Goal: Use online tool/utility: Utilize a website feature to perform a specific function

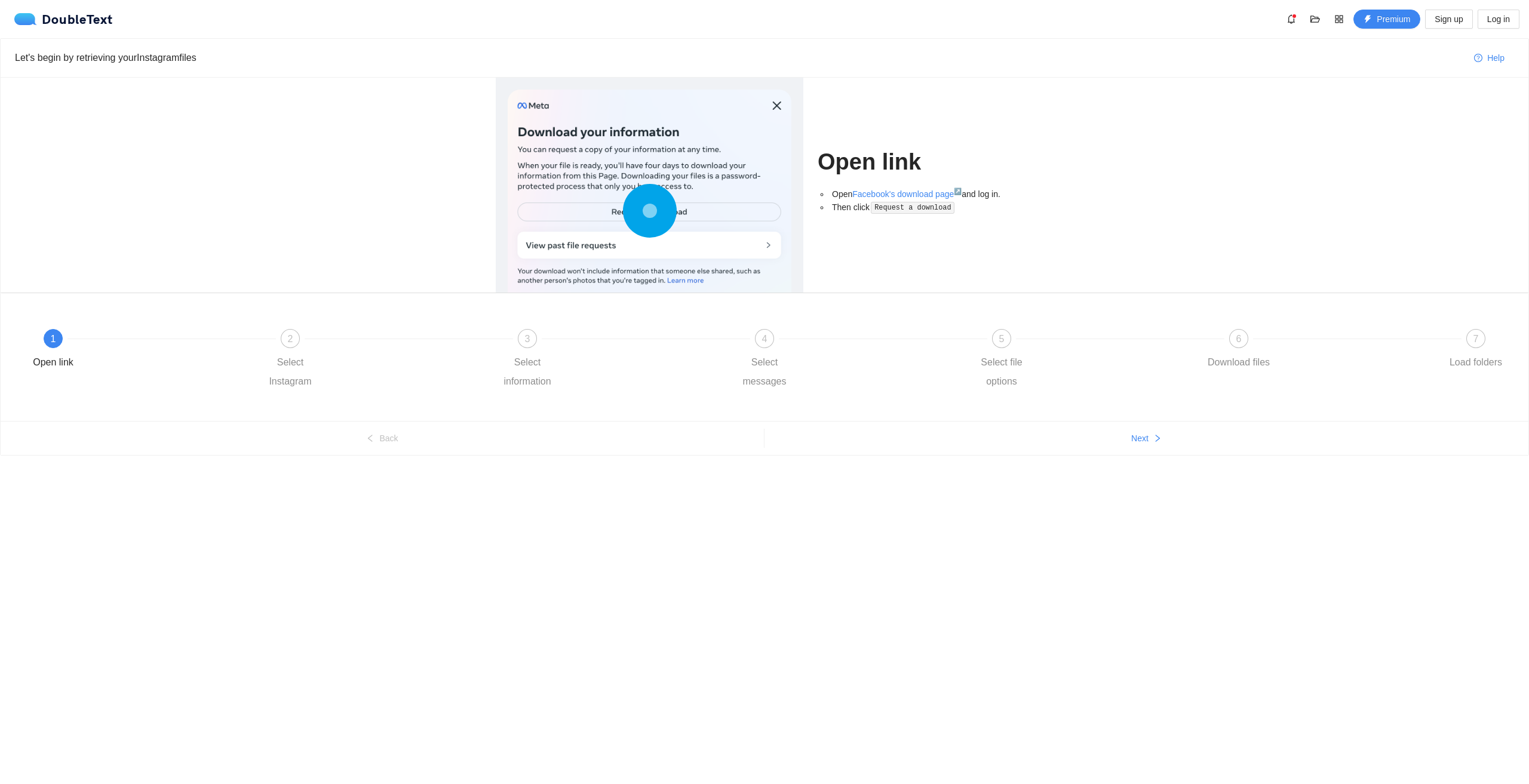
click at [652, 239] on div at bounding box center [649, 213] width 284 height 248
click at [61, 337] on div at bounding box center [171, 338] width 237 height 5
click at [1136, 434] on span "Next" at bounding box center [1140, 439] width 17 height 13
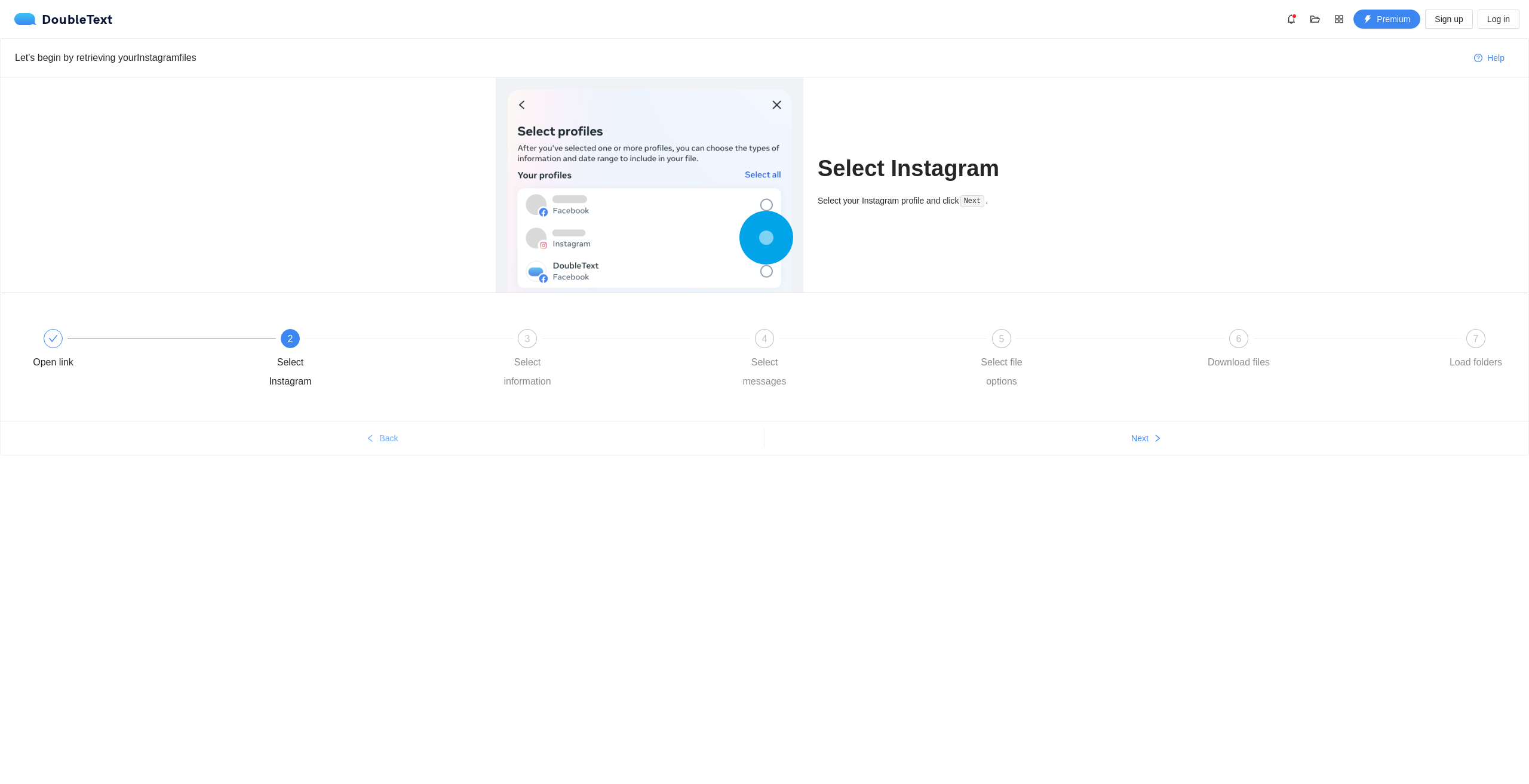
drag, startPoint x: 275, startPoint y: 445, endPoint x: 280, endPoint y: 446, distance: 5.1
click at [280, 446] on button "Back" at bounding box center [382, 438] width 764 height 19
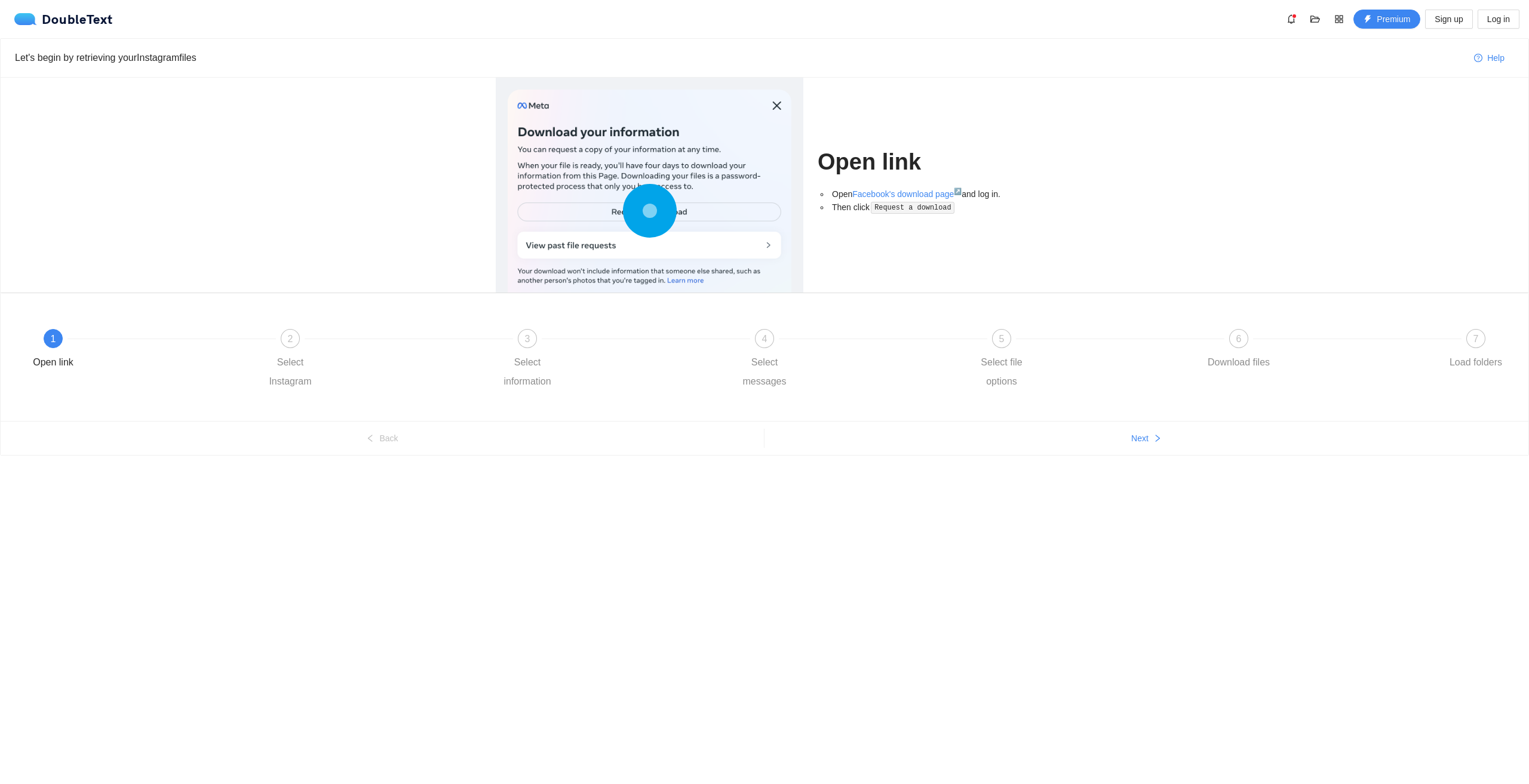
click at [644, 210] on circle at bounding box center [649, 210] width 17 height 17
click at [882, 192] on link "Facebook's download page ↗" at bounding box center [907, 194] width 109 height 9
click at [1068, 424] on div "Let's begin by retrieving your Instagram files Help Open link Open Facebook's d…" at bounding box center [764, 247] width 1529 height 417
click at [1071, 432] on button "Next" at bounding box center [1147, 438] width 764 height 19
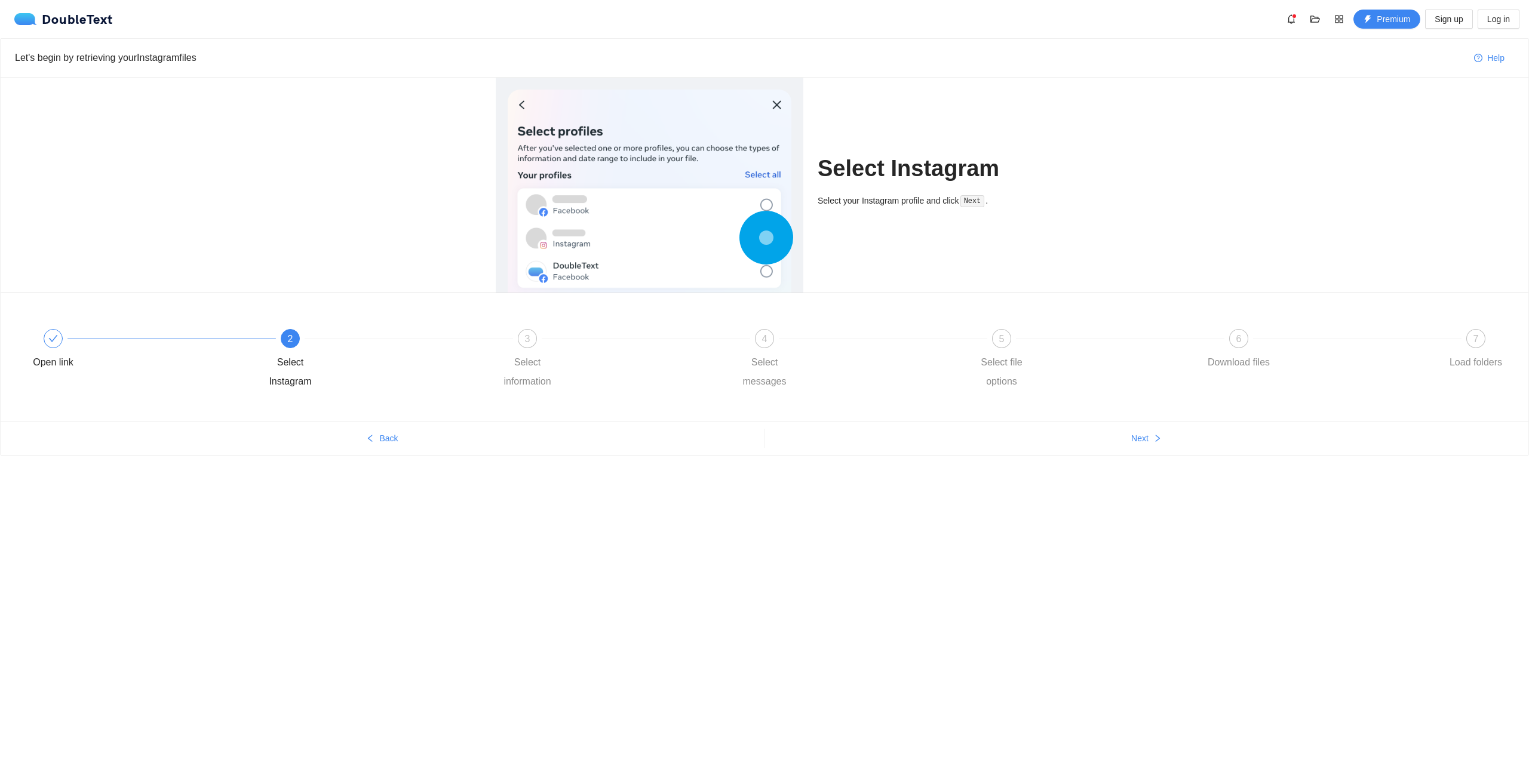
click at [404, 450] on ul "Back Next" at bounding box center [764, 438] width 1528 height 34
click at [381, 440] on button "Back" at bounding box center [382, 438] width 764 height 19
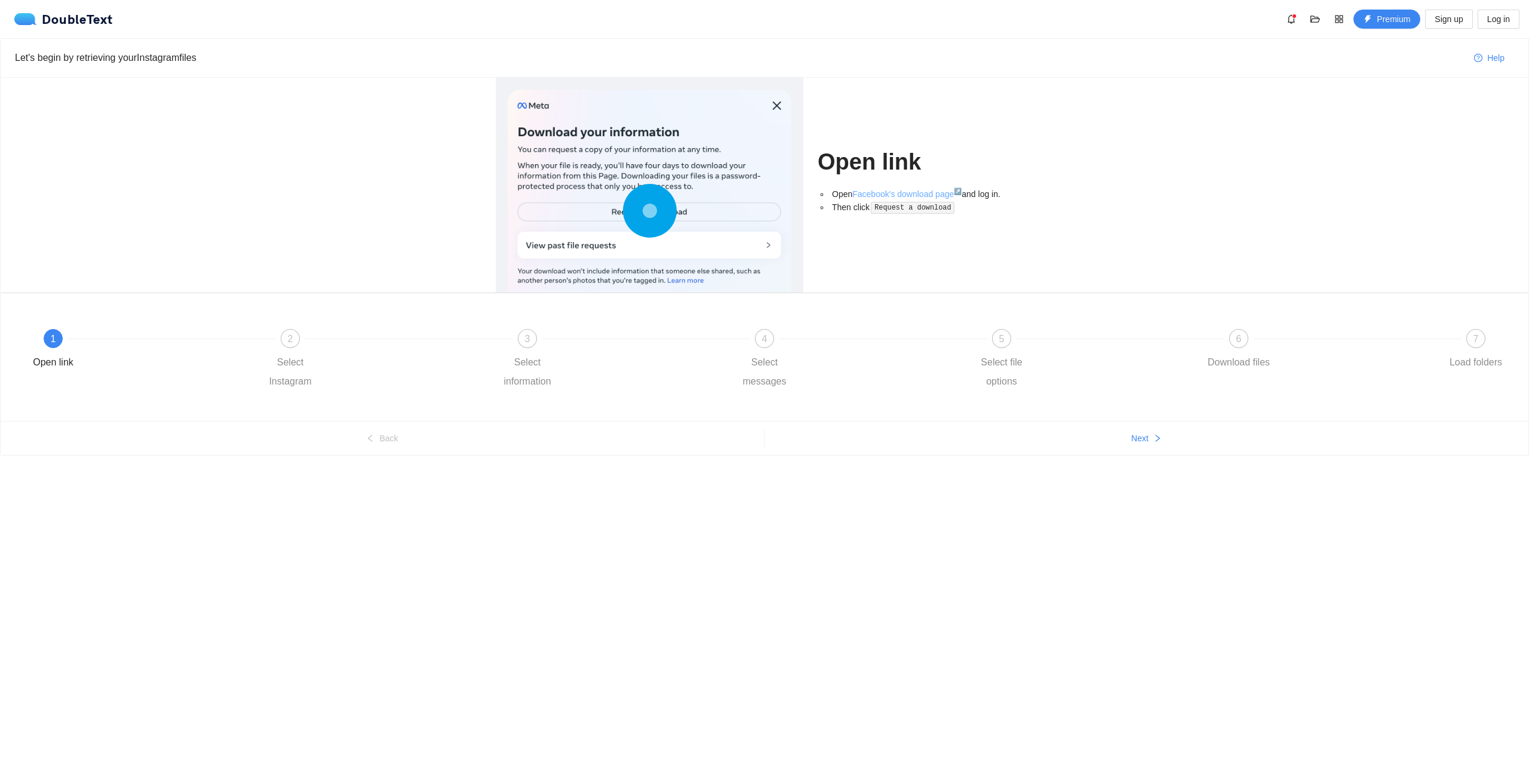
click at [882, 194] on link "Facebook's download page ↗" at bounding box center [907, 194] width 109 height 9
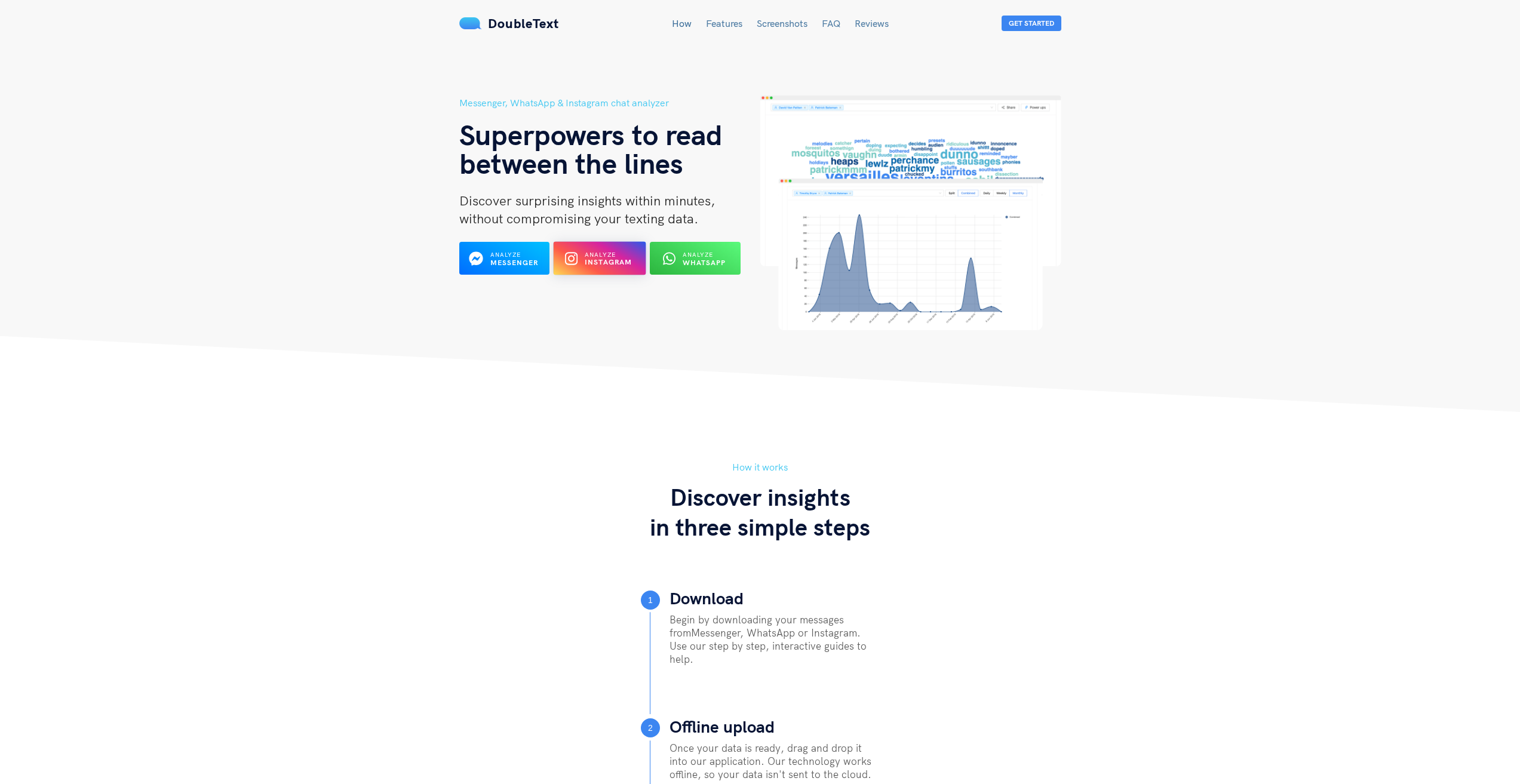
click at [626, 258] on b "Instagram" at bounding box center [609, 261] width 48 height 8
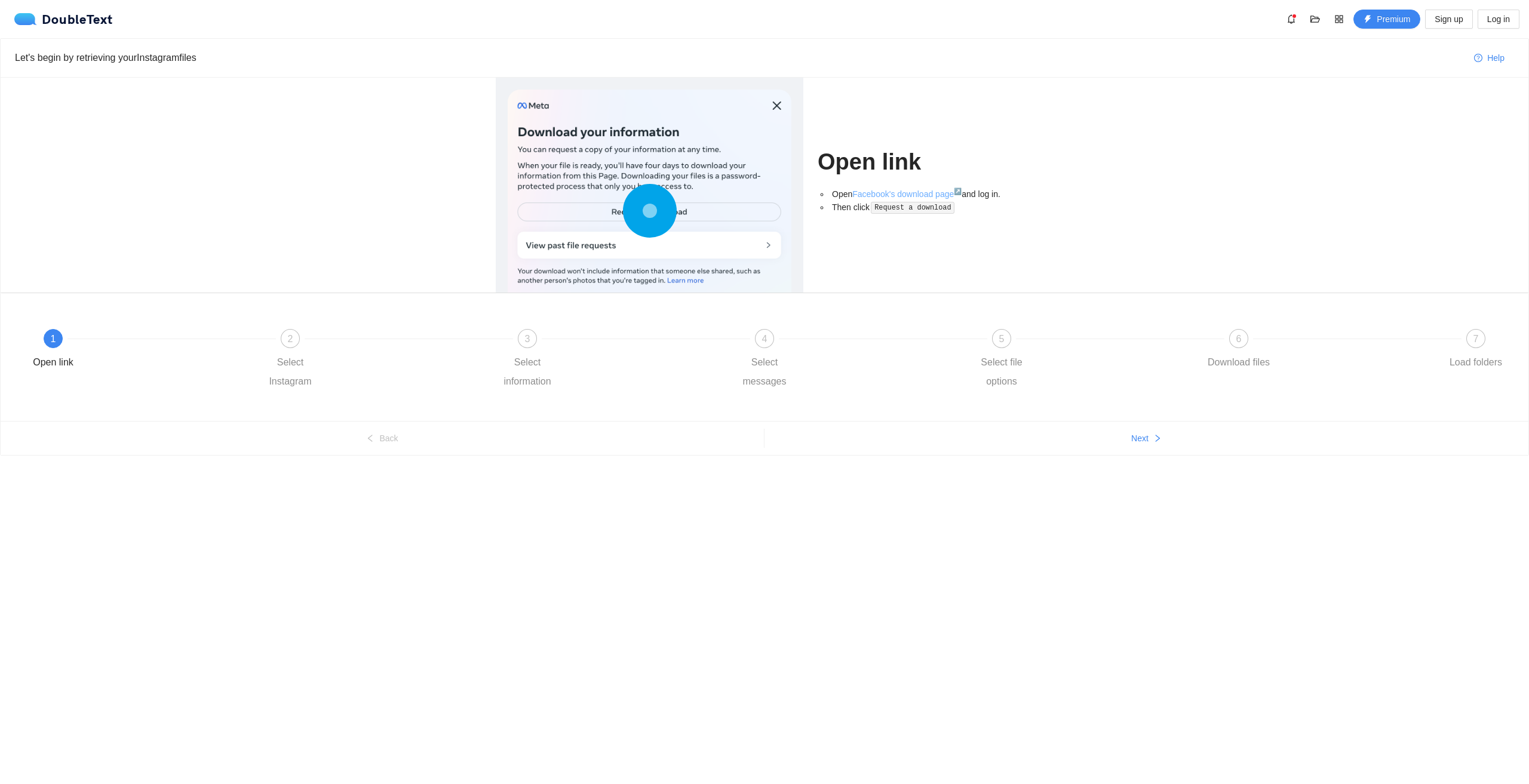
click at [879, 196] on link "Facebook's download page ↗" at bounding box center [907, 194] width 109 height 9
click at [857, 190] on link "Facebook's download page ↗" at bounding box center [907, 194] width 109 height 9
click at [919, 193] on link "Facebook's download page ↗" at bounding box center [907, 194] width 109 height 9
click at [899, 192] on link "Facebook's download page ↗" at bounding box center [907, 194] width 109 height 9
click at [1017, 440] on button "Next" at bounding box center [1147, 438] width 764 height 19
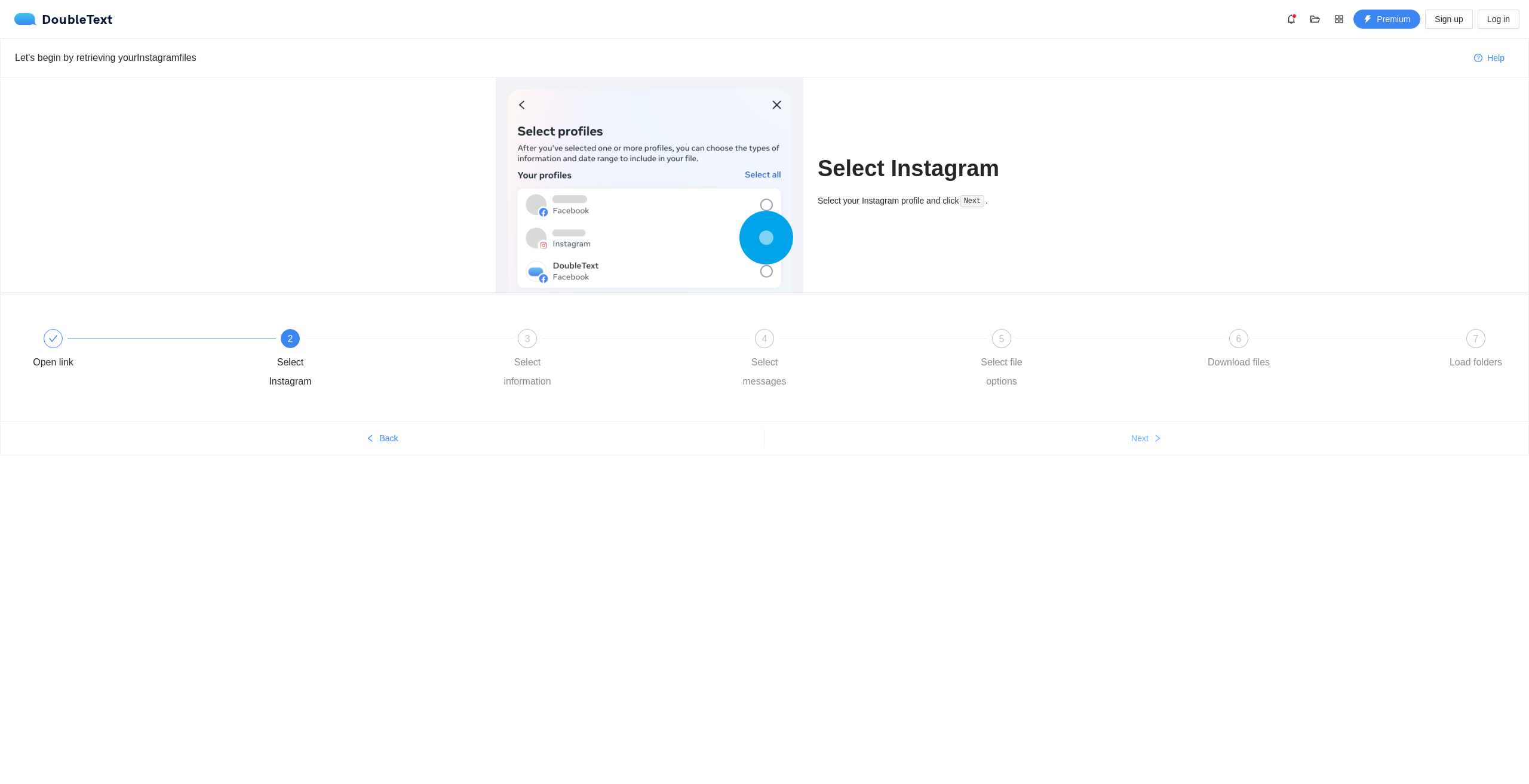
click at [1017, 440] on button "Next" at bounding box center [1147, 438] width 764 height 19
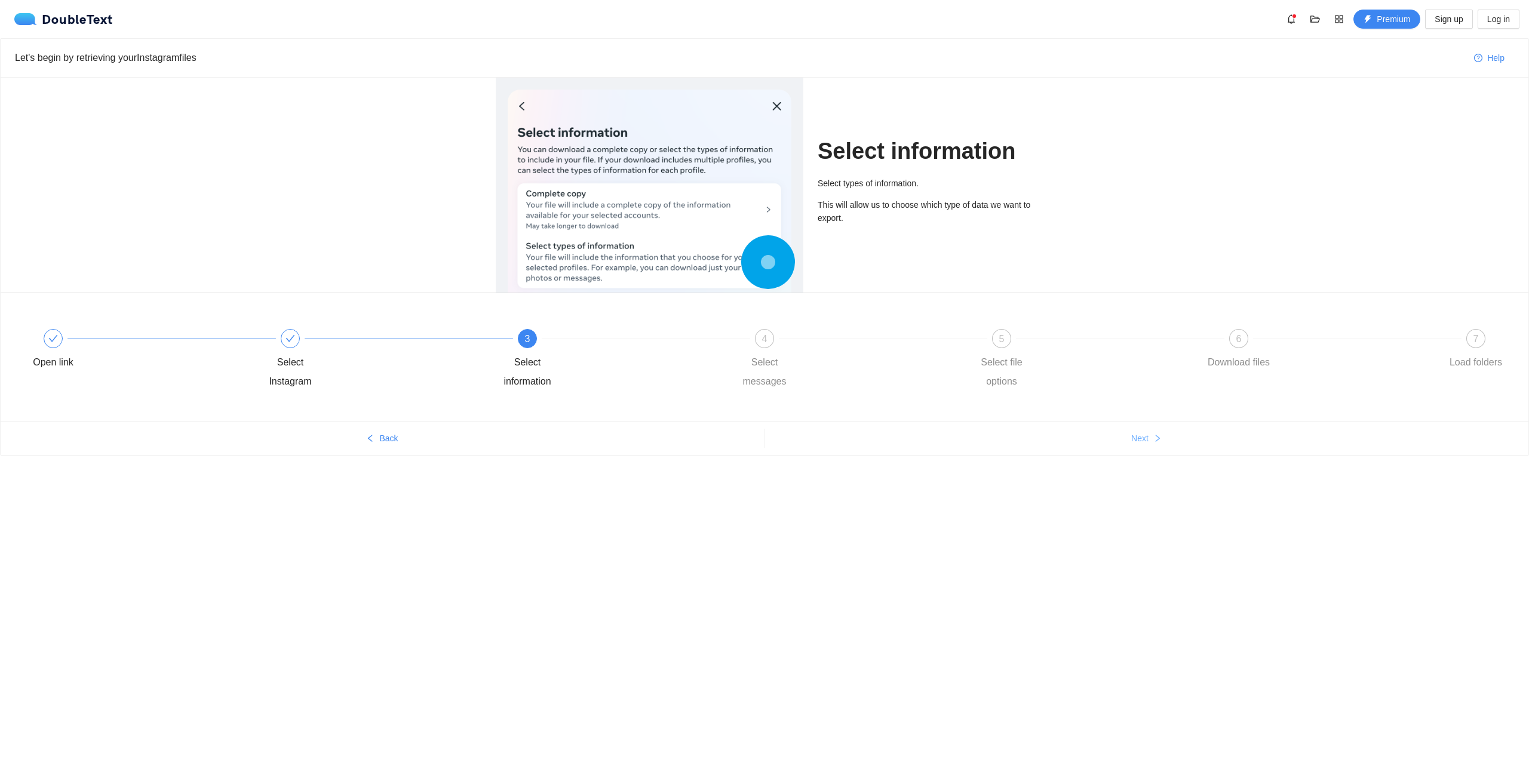
click at [1017, 437] on button "Next" at bounding box center [1147, 438] width 764 height 19
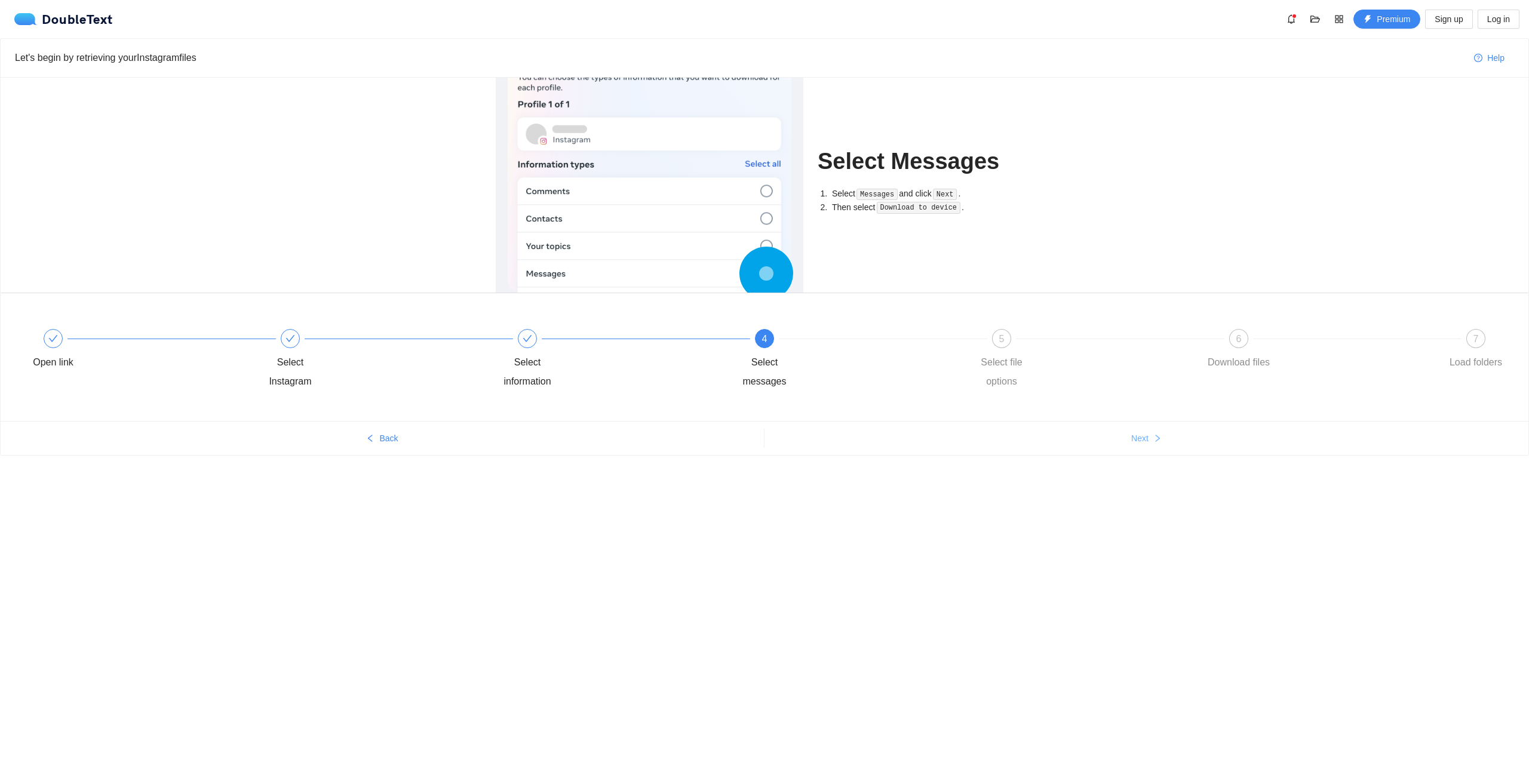
click at [1017, 437] on button "Next" at bounding box center [1147, 438] width 764 height 19
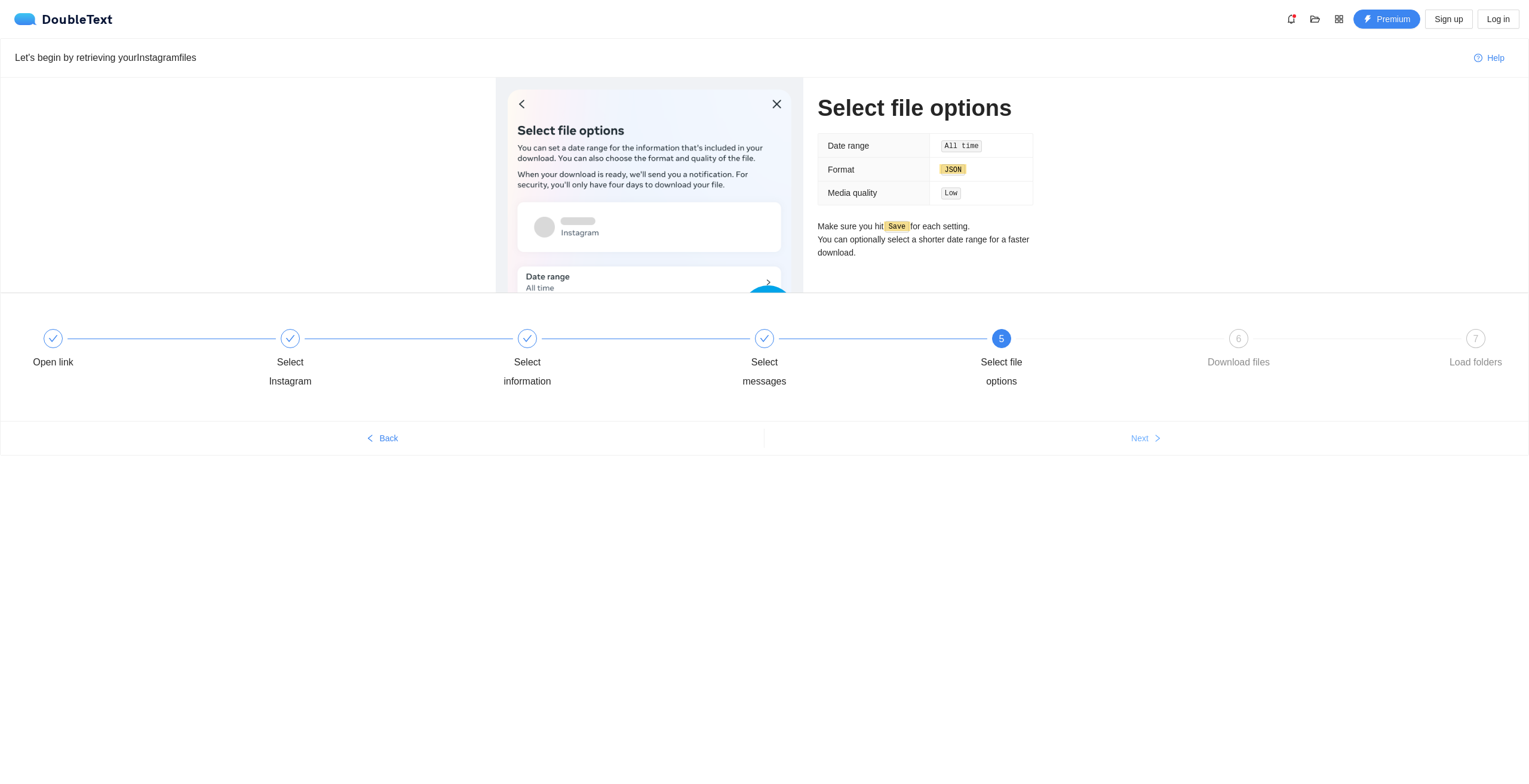
click at [1017, 437] on button "Next" at bounding box center [1147, 438] width 764 height 19
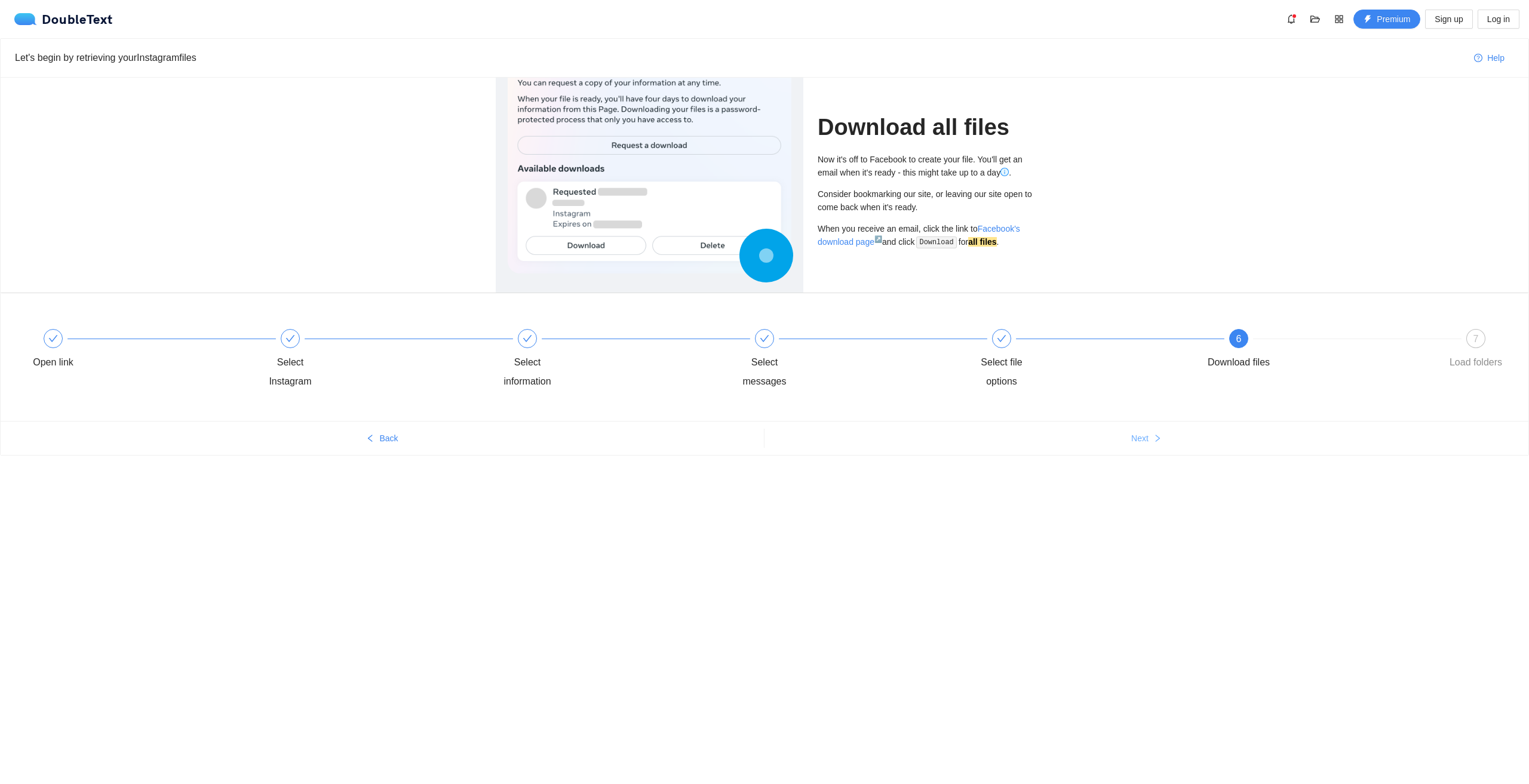
click at [1017, 437] on button "Next" at bounding box center [1147, 438] width 764 height 19
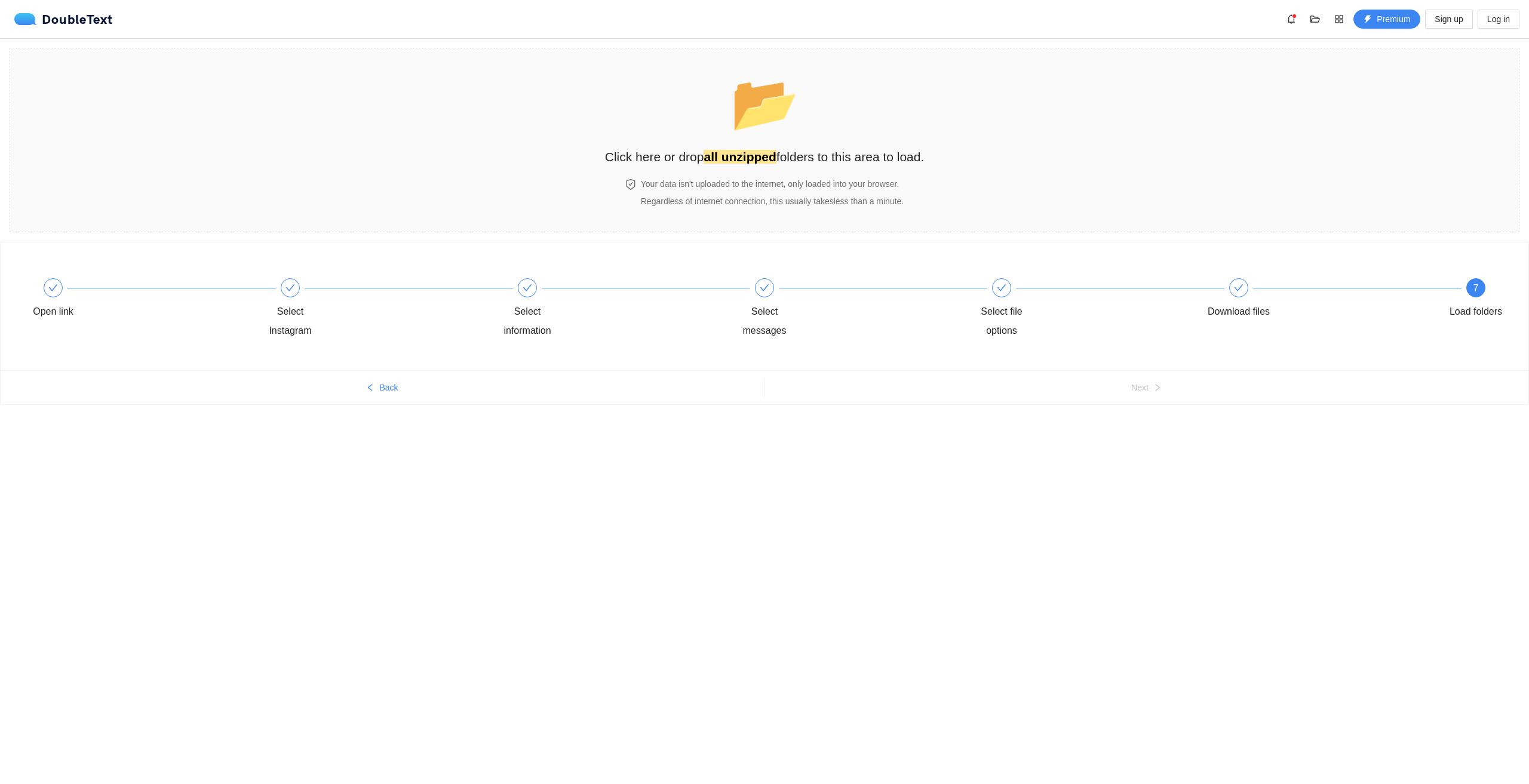
click at [954, 376] on ul "Back Next" at bounding box center [764, 387] width 1528 height 34
click at [416, 384] on button "Back" at bounding box center [382, 388] width 764 height 19
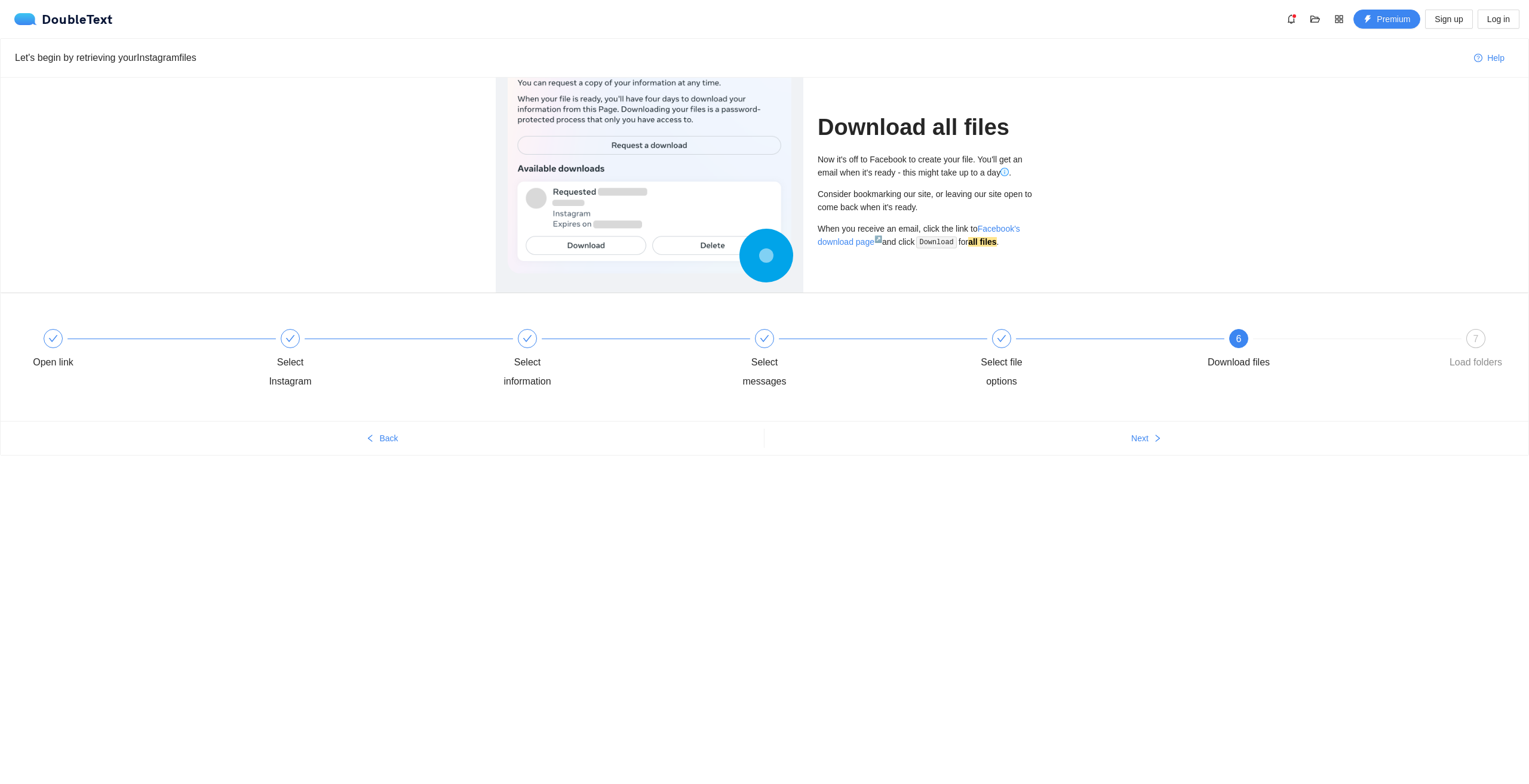
click at [416, 384] on div "Select Instagram" at bounding box center [374, 360] width 237 height 62
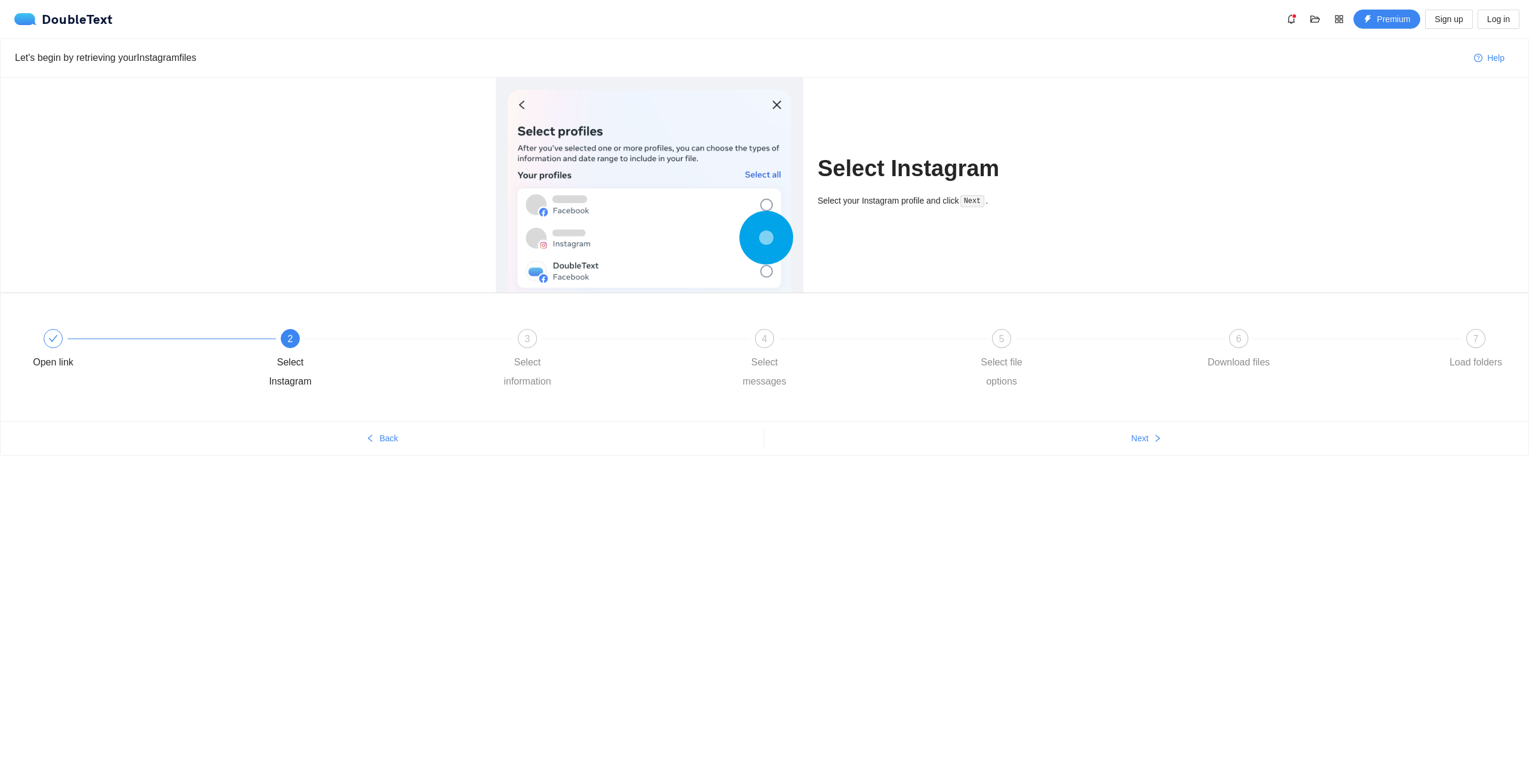
click at [416, 384] on div "2 Select Instagram" at bounding box center [374, 360] width 237 height 62
click at [408, 417] on div "Open link 2 Select Instagram 3 Select information 4 Select messages 5 Select fi…" at bounding box center [764, 357] width 1528 height 127
click at [409, 434] on button "Back" at bounding box center [382, 438] width 764 height 19
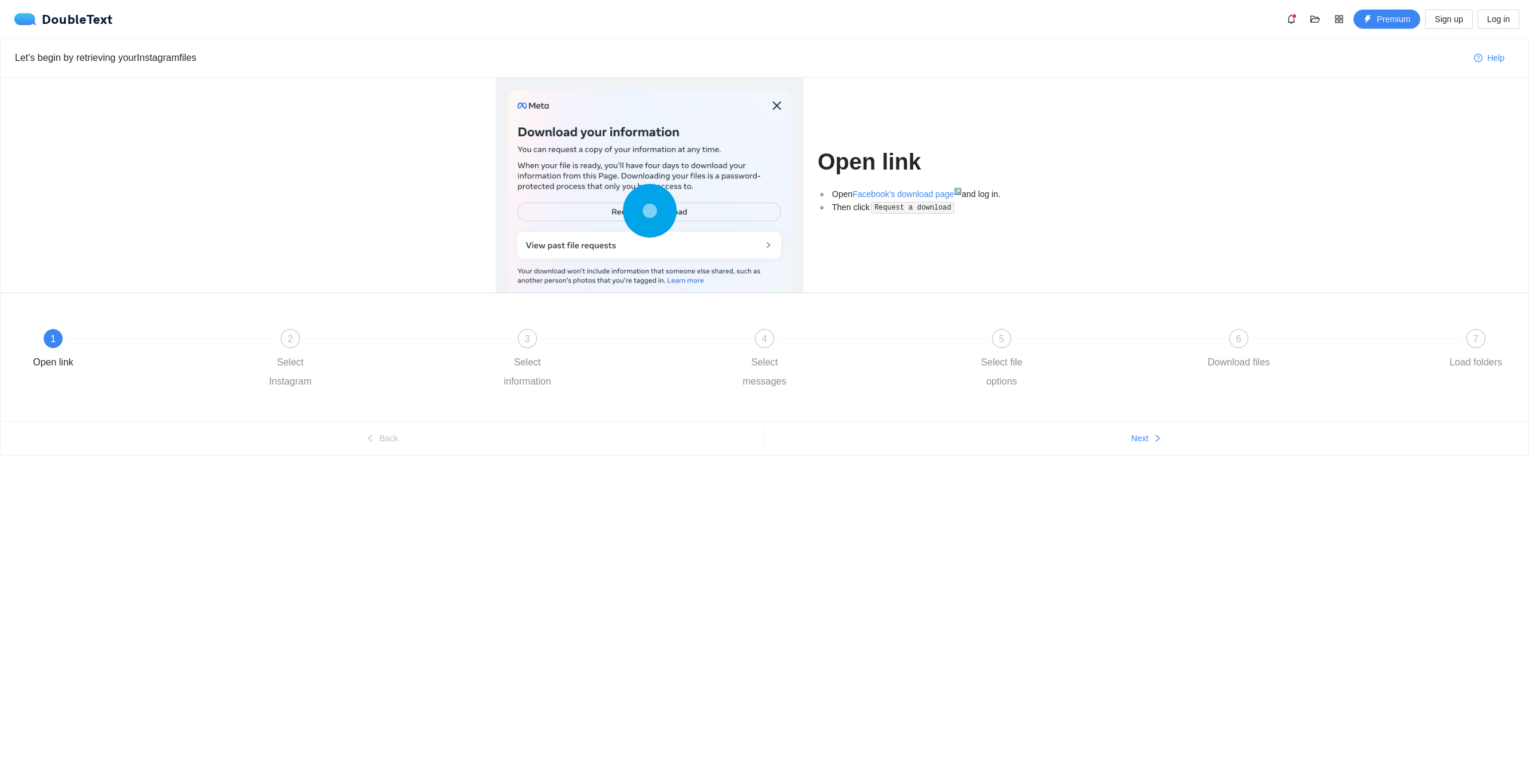
click at [963, 450] on ul "Back Next" at bounding box center [764, 438] width 1528 height 34
drag, startPoint x: 985, startPoint y: 437, endPoint x: 1009, endPoint y: 437, distance: 24.0
click at [986, 437] on button "Next" at bounding box center [1147, 438] width 764 height 19
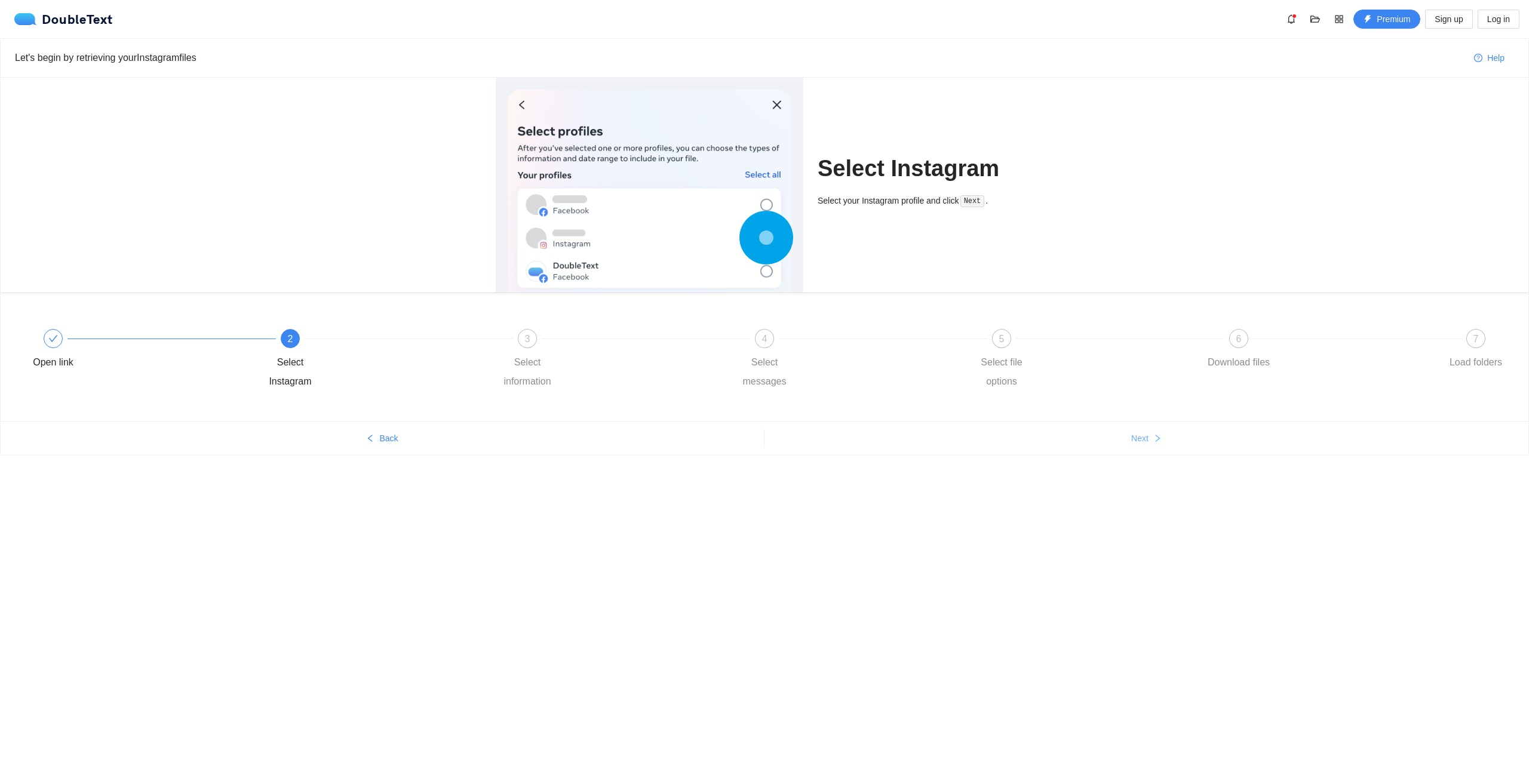
click at [1021, 436] on button "Next" at bounding box center [1147, 438] width 764 height 19
